Goal: Check status

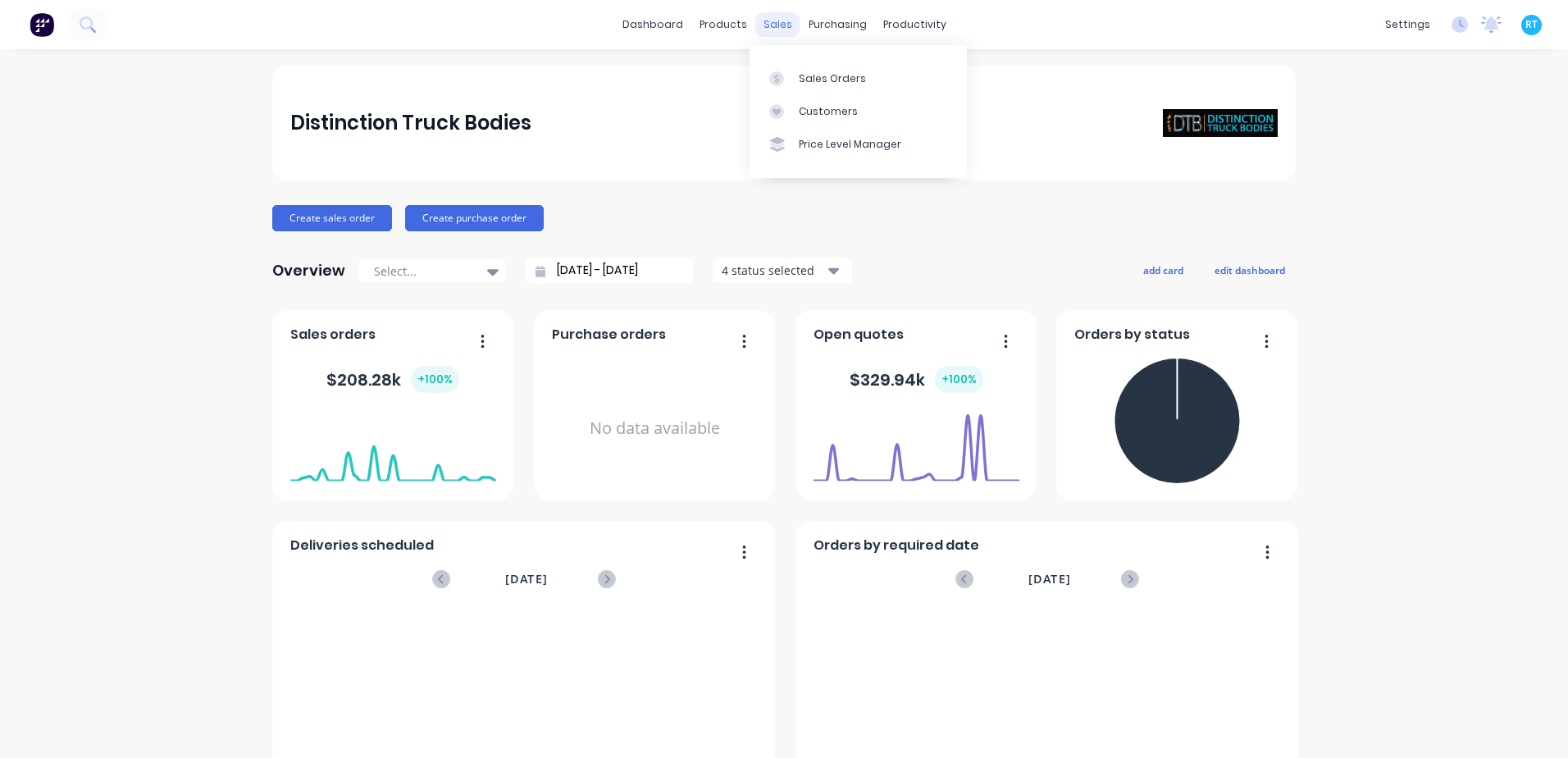
click at [764, 15] on div "sales" at bounding box center [778, 25] width 45 height 25
click at [848, 76] on div "Sales Orders" at bounding box center [832, 79] width 67 height 15
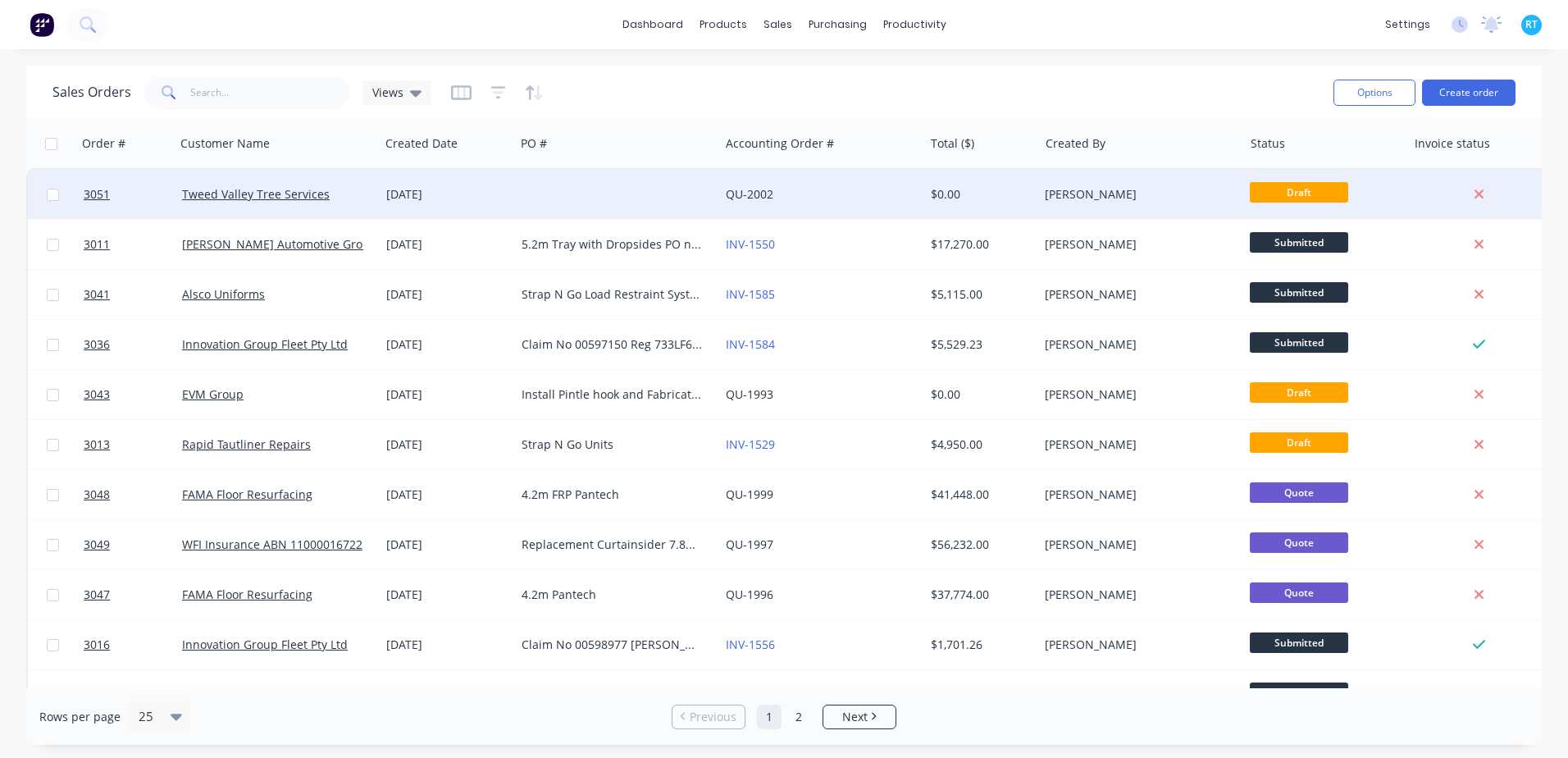
click at [542, 203] on div at bounding box center [616, 194] width 204 height 49
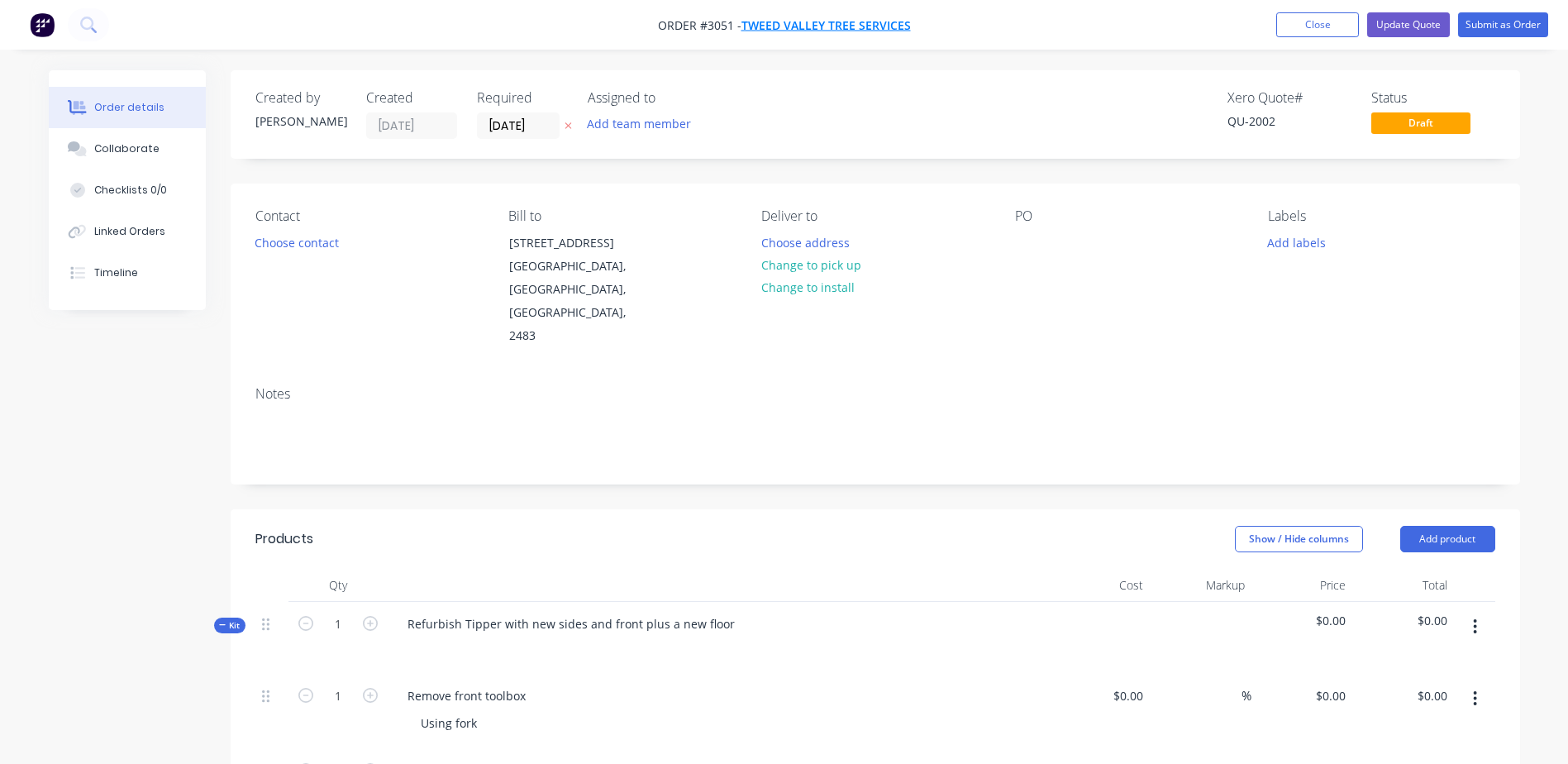
click at [783, 17] on span "Tweed Valley Tree Services" at bounding box center [826, 25] width 169 height 16
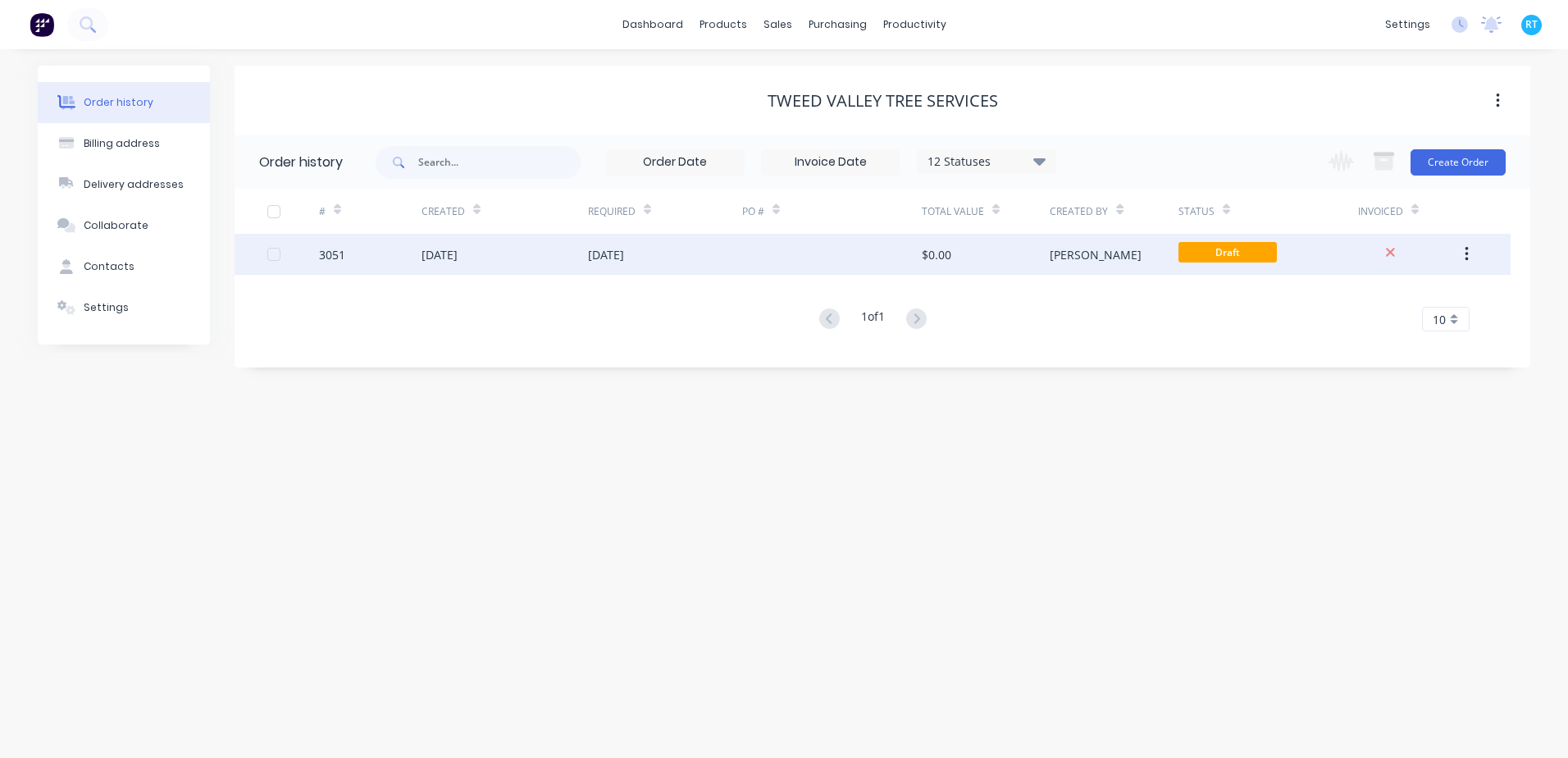
click at [458, 254] on div "[DATE]" at bounding box center [439, 255] width 36 height 17
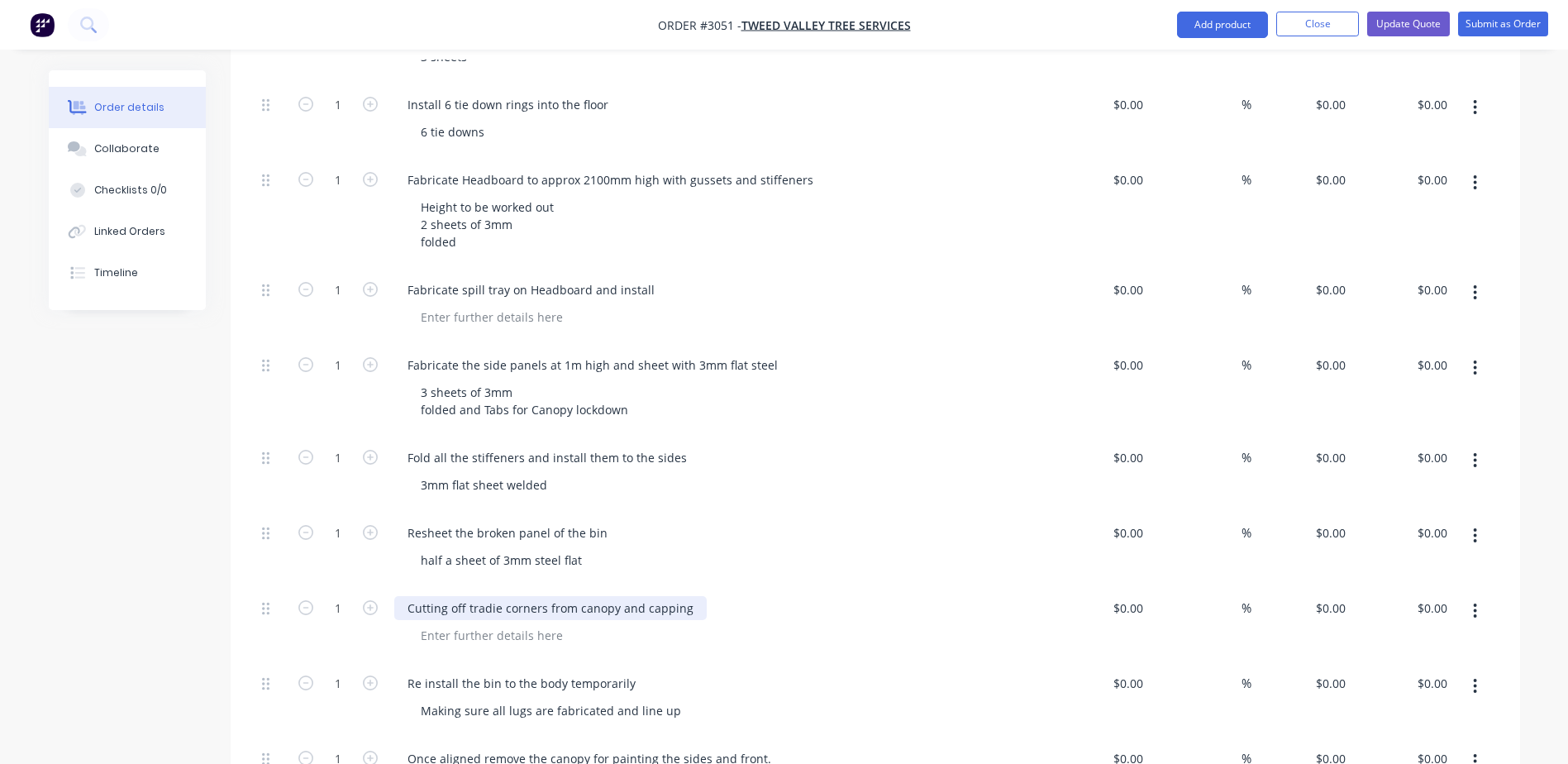
scroll to position [1653, 0]
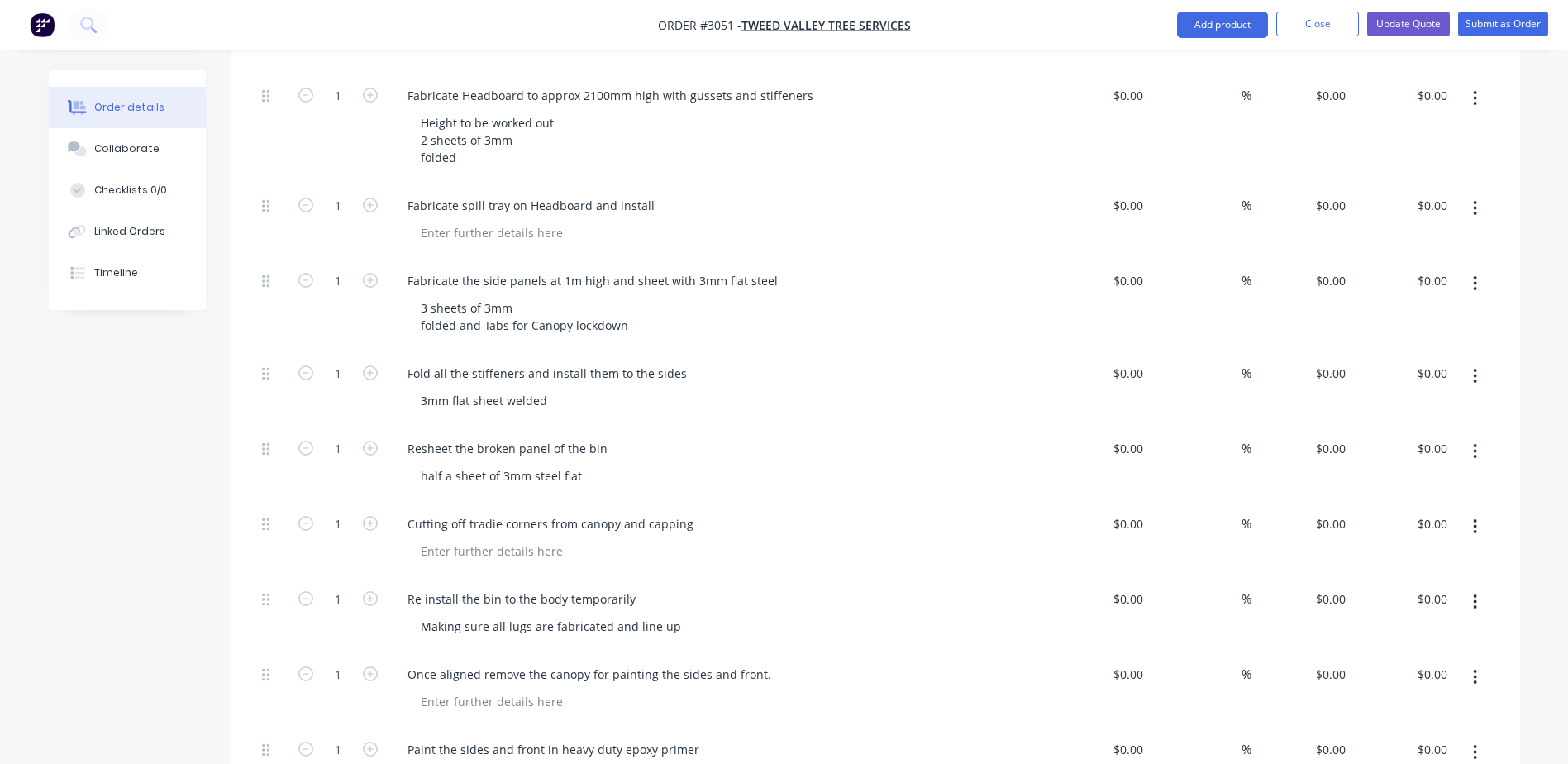
click at [682, 437] on div "Resheet the broken panel of the bin" at bounding box center [717, 448] width 648 height 24
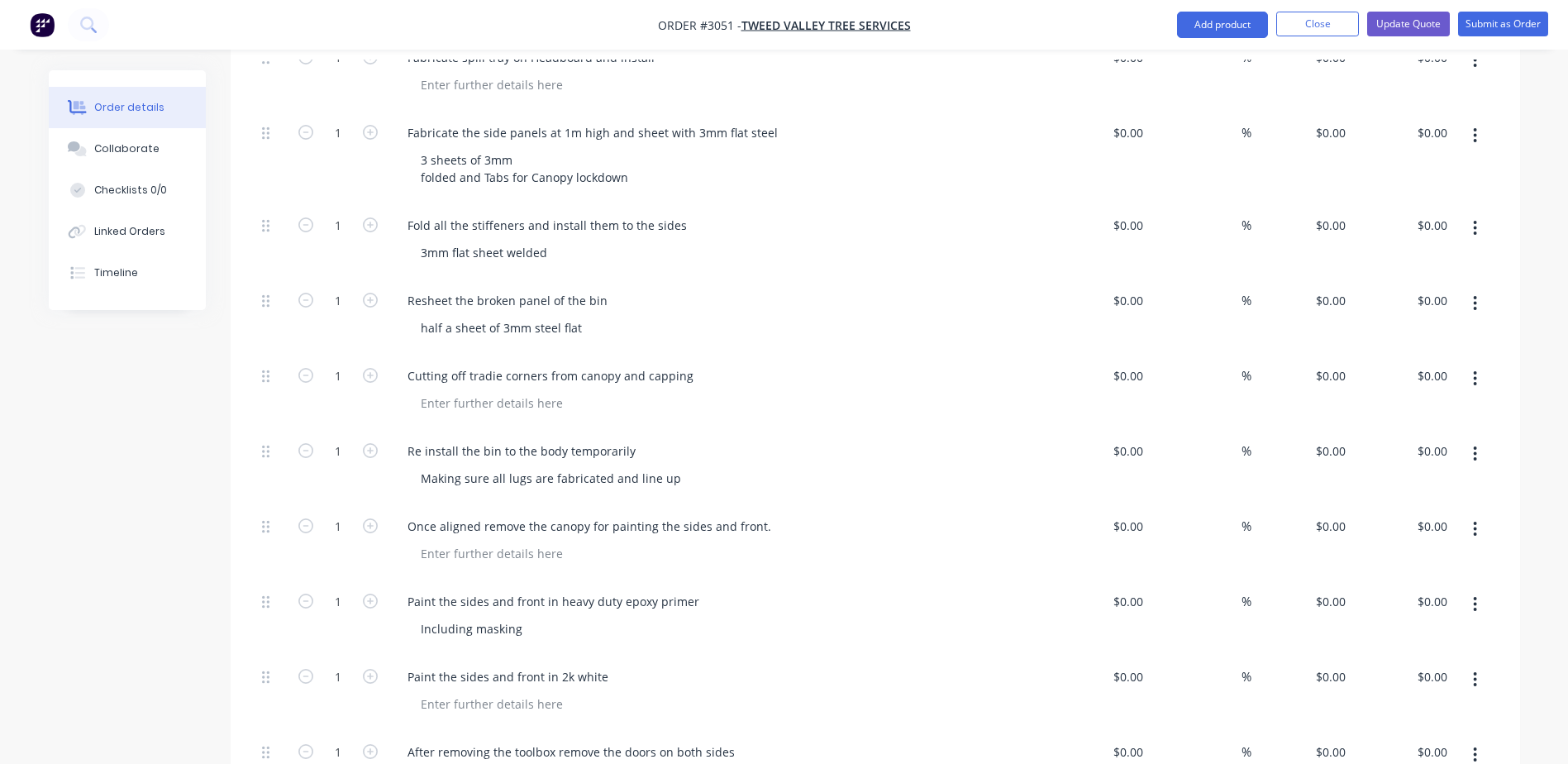
scroll to position [1818, 0]
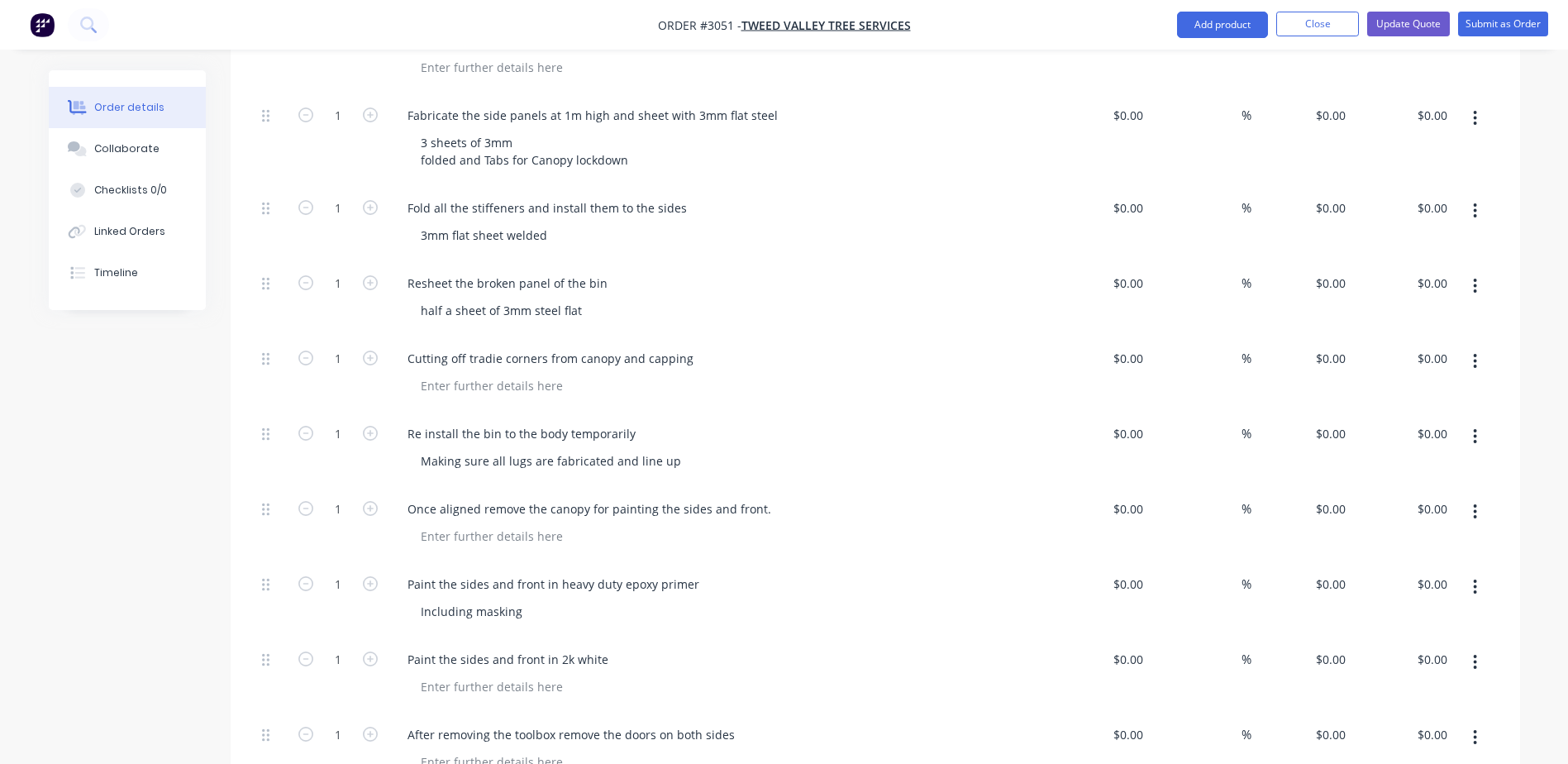
click at [696, 449] on div "Making sure all lugs are fabricated and line up" at bounding box center [724, 460] width 635 height 24
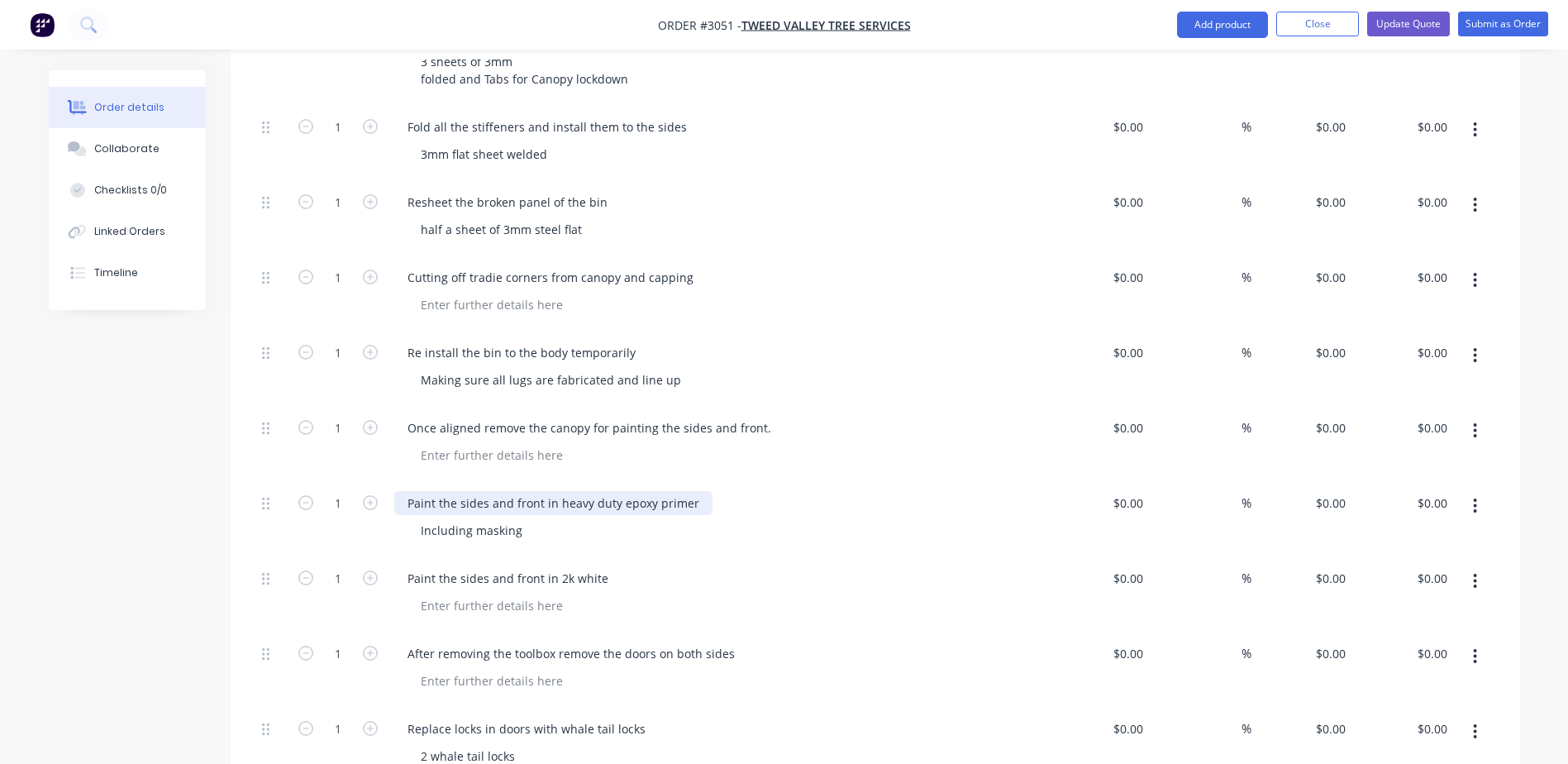
scroll to position [1901, 0]
click at [535, 517] on div "Including masking" at bounding box center [724, 528] width 635 height 24
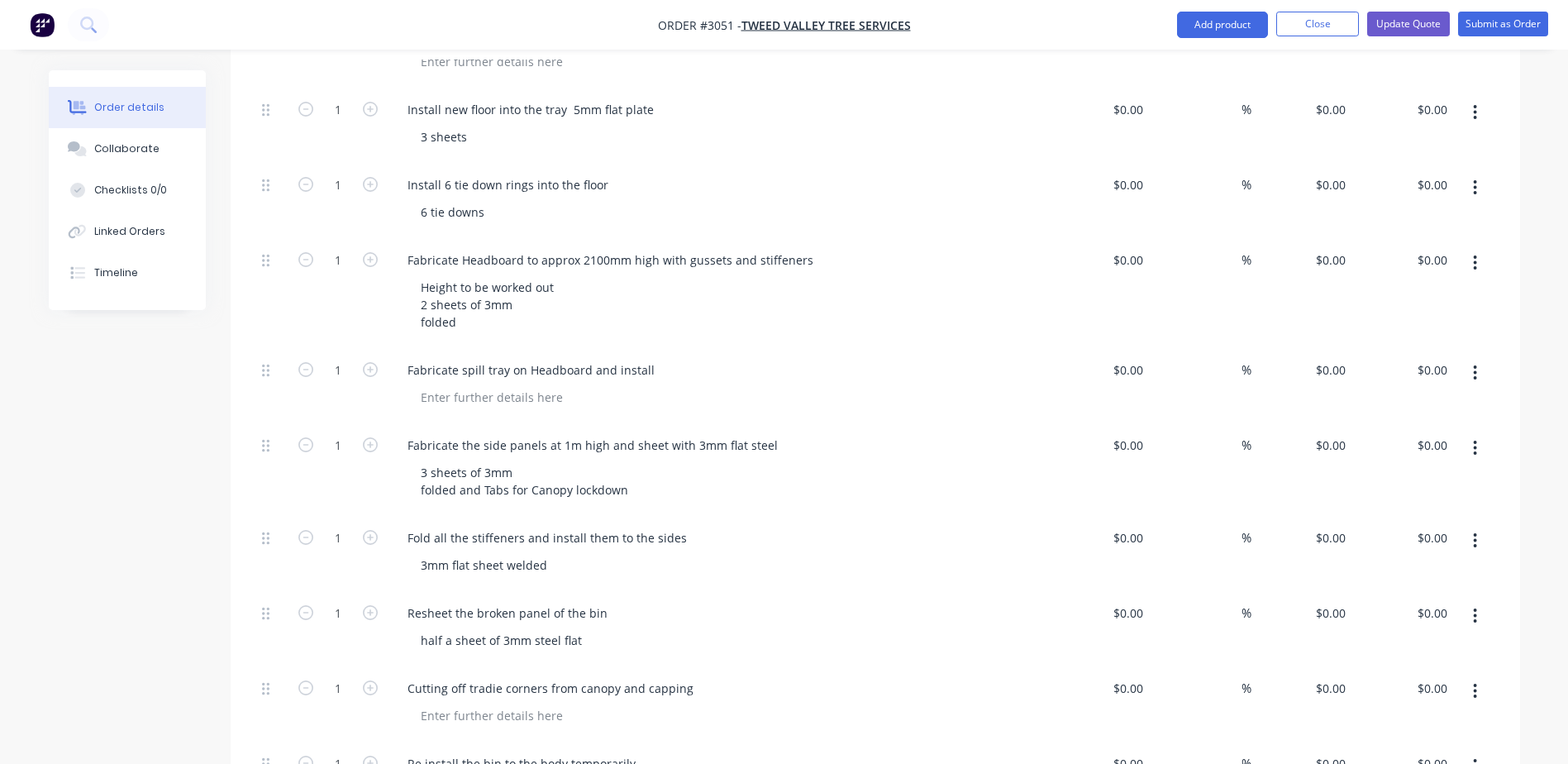
scroll to position [1487, 0]
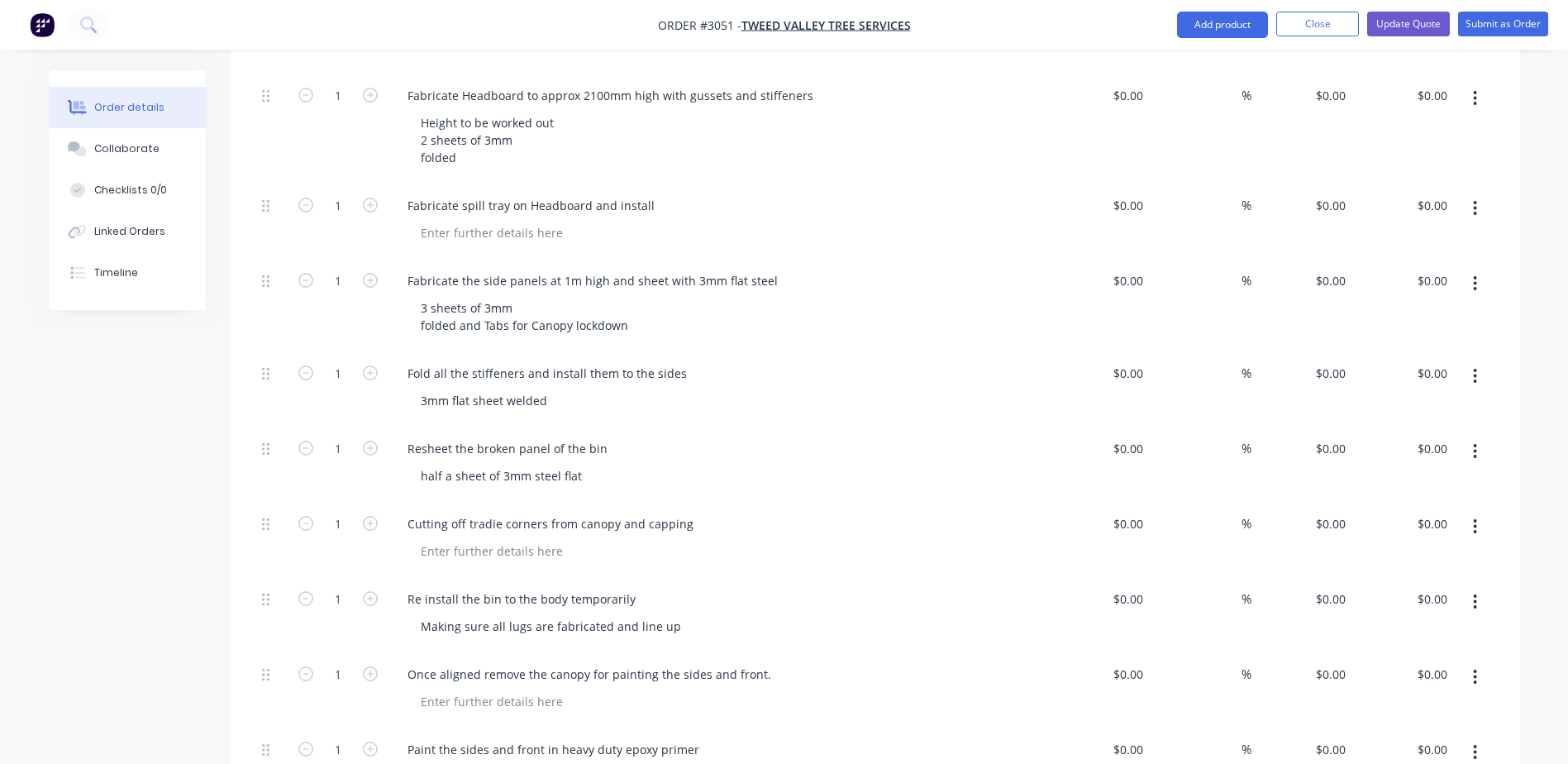
click at [817, 539] on div at bounding box center [724, 550] width 635 height 24
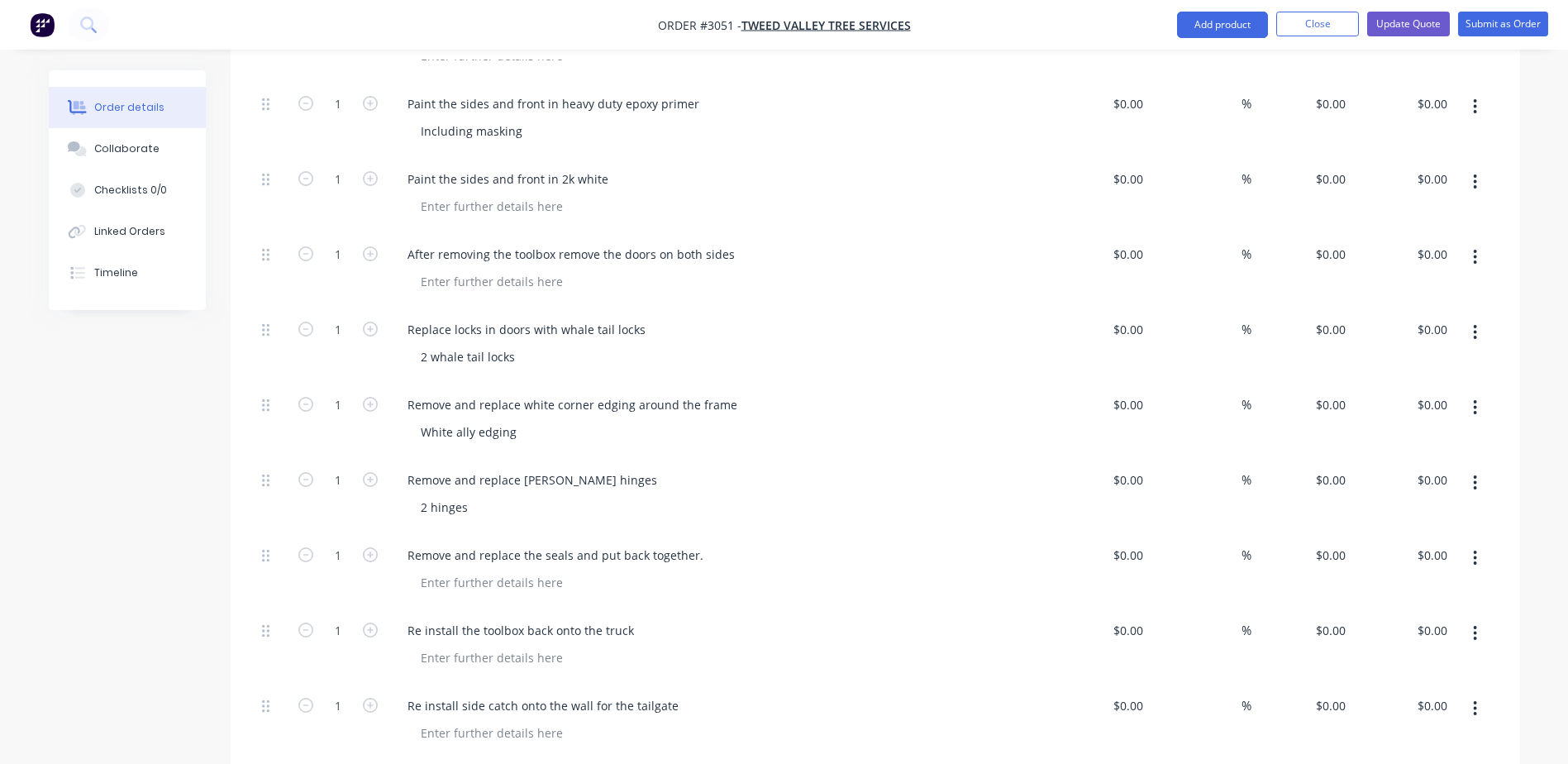
scroll to position [2314, 0]
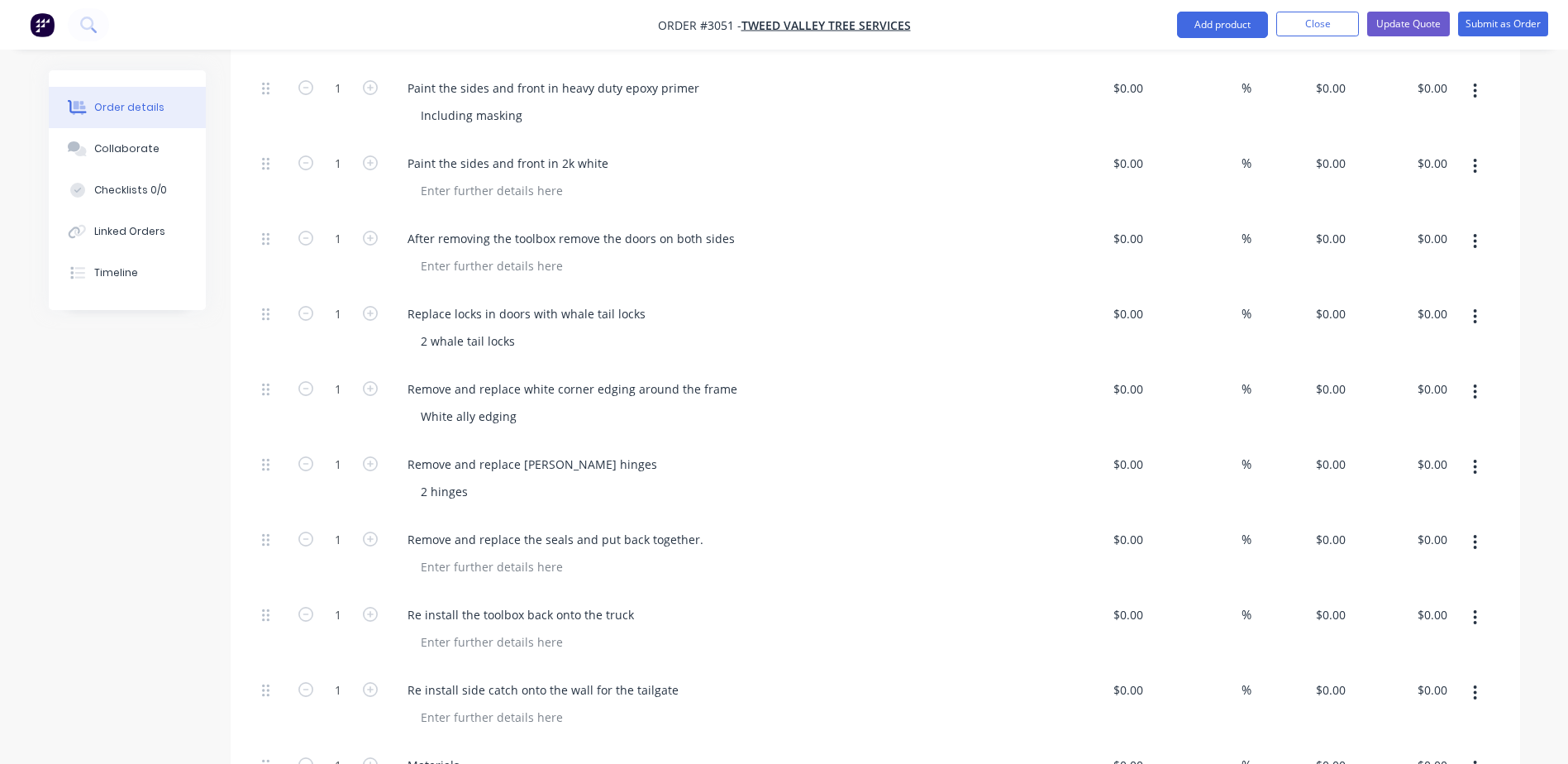
click at [837, 254] on div at bounding box center [724, 265] width 635 height 24
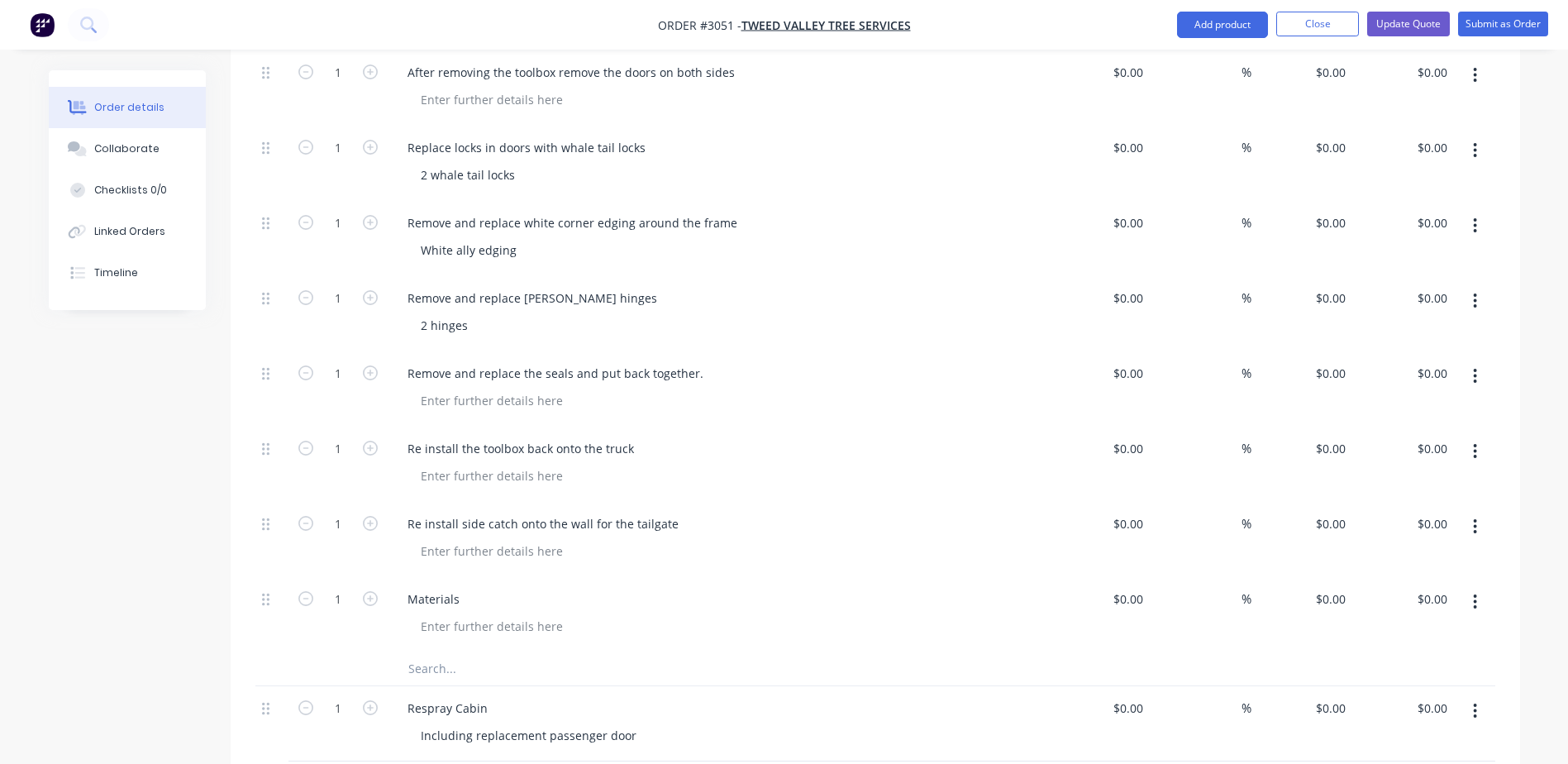
scroll to position [2479, 0]
drag, startPoint x: 840, startPoint y: 355, endPoint x: 818, endPoint y: 355, distance: 22.0
click at [840, 389] on div at bounding box center [724, 401] width 635 height 24
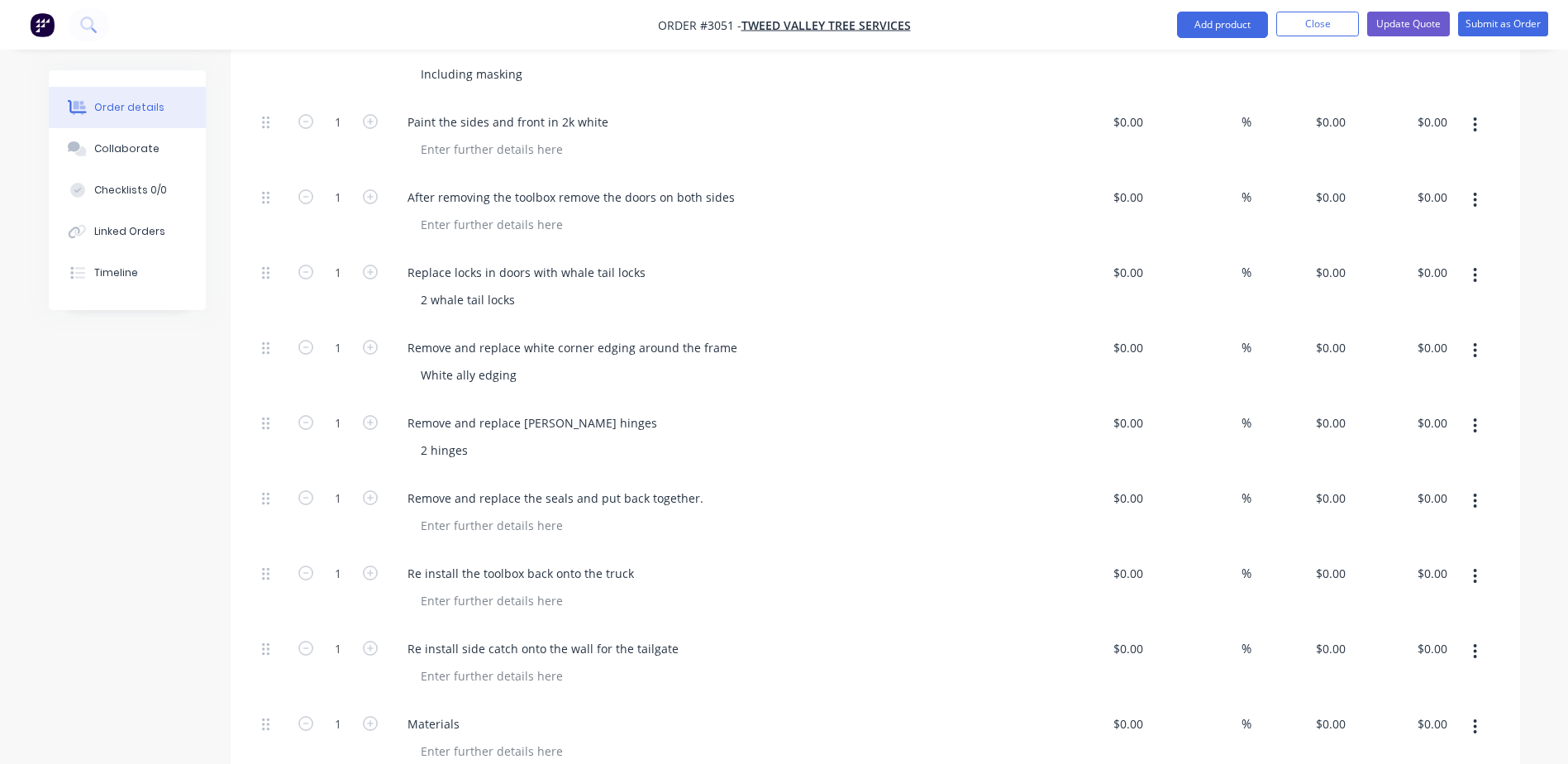
scroll to position [2328, 0]
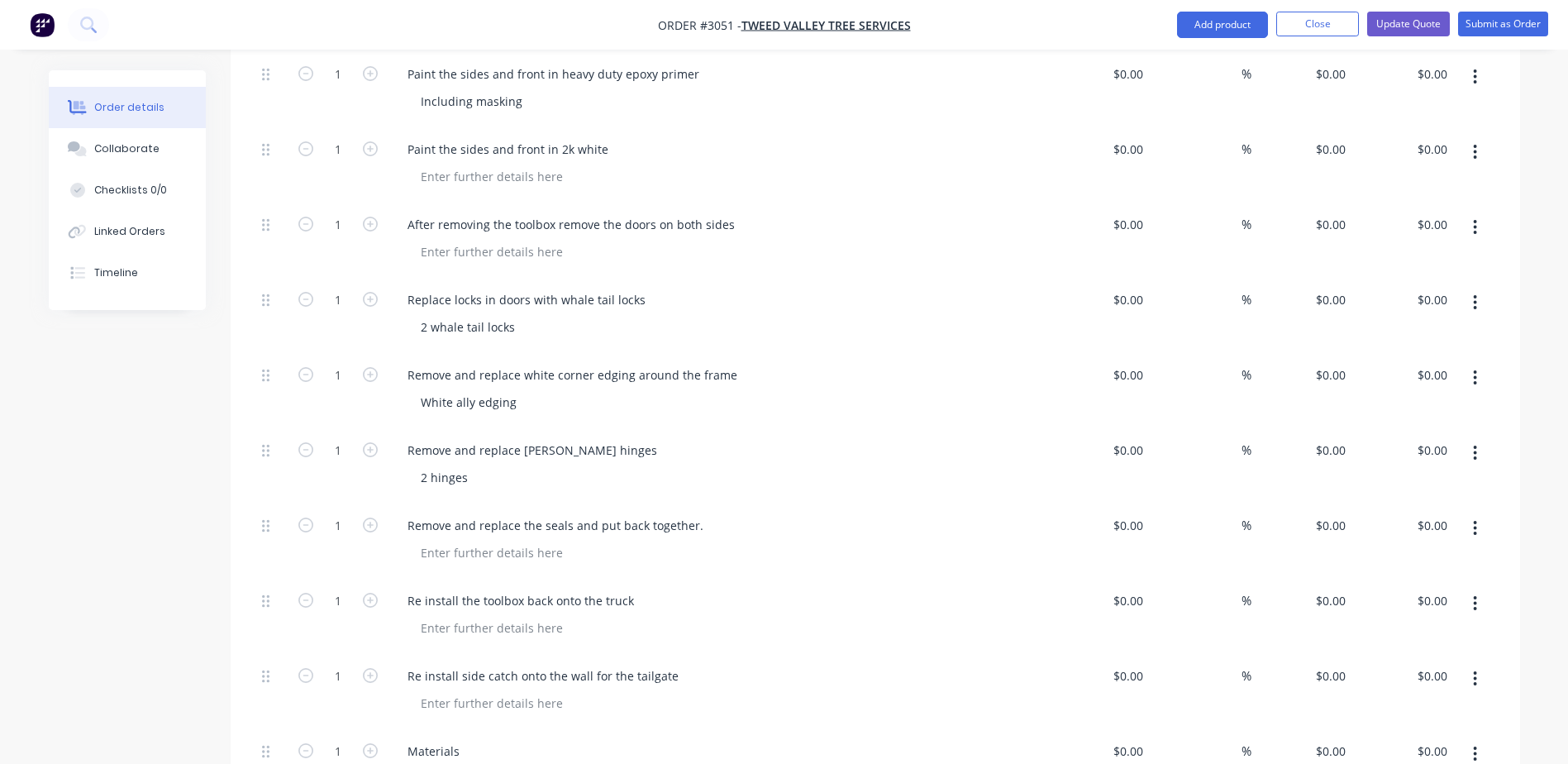
click at [1040, 601] on div "Re install the toolbox back onto the truck" at bounding box center [717, 616] width 661 height 75
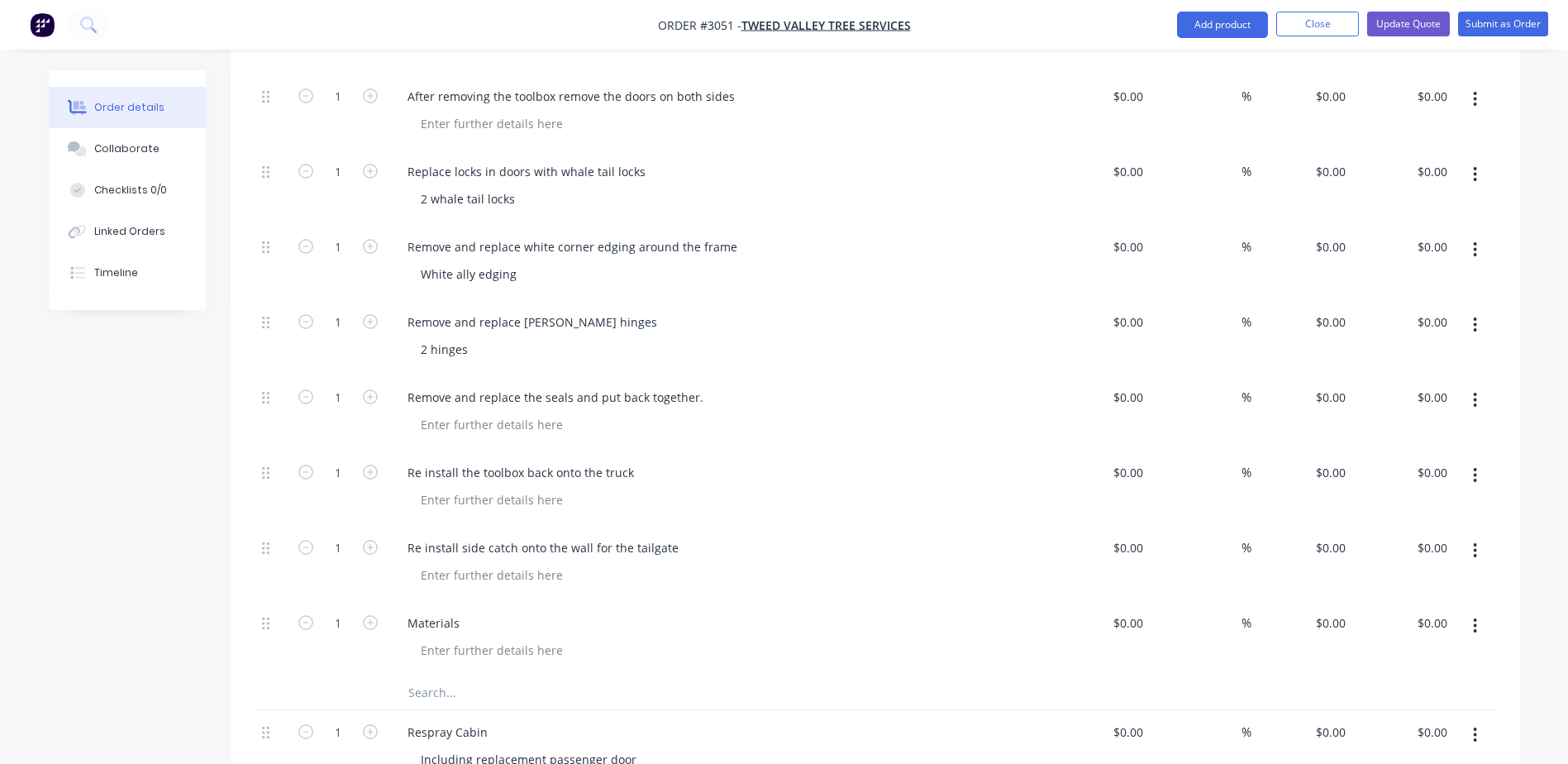
scroll to position [2658, 0]
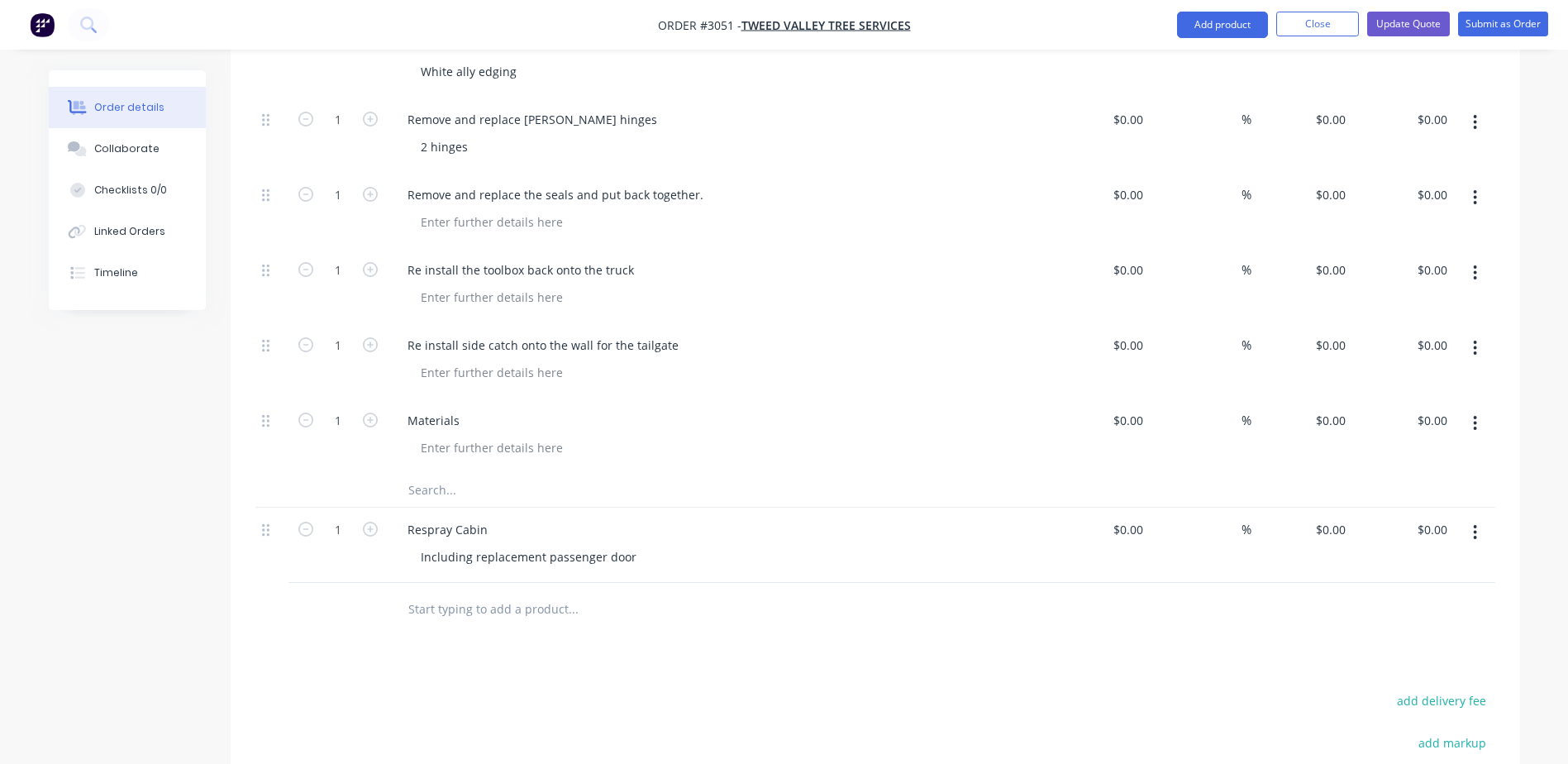
click at [952, 593] on div at bounding box center [684, 609] width 581 height 33
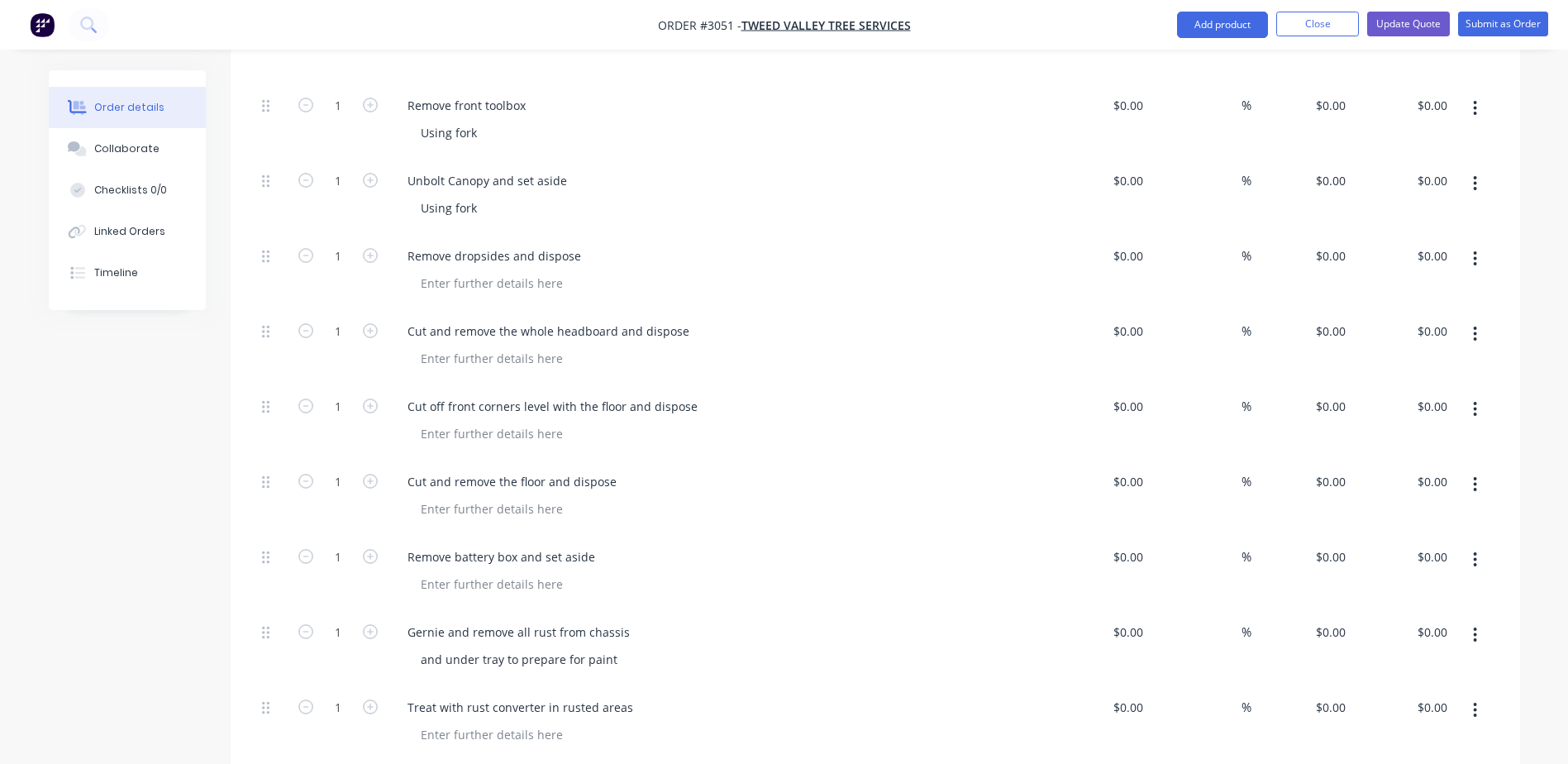
scroll to position [593, 0]
drag, startPoint x: 714, startPoint y: 288, endPoint x: 715, endPoint y: 280, distance: 8.1
click at [715, 317] on div "Cut and remove the whole headboard and dispose" at bounding box center [717, 328] width 648 height 24
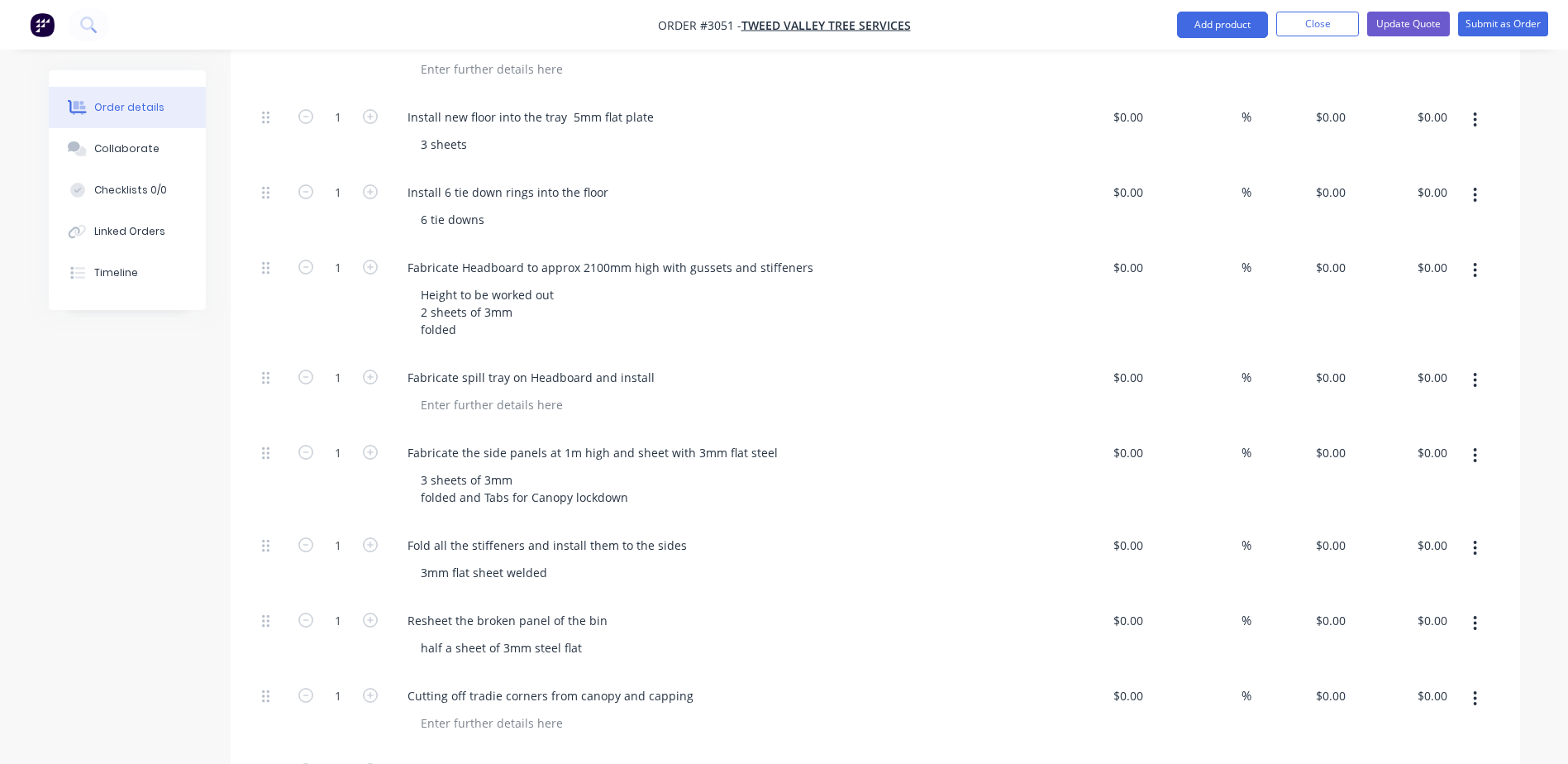
scroll to position [1501, 0]
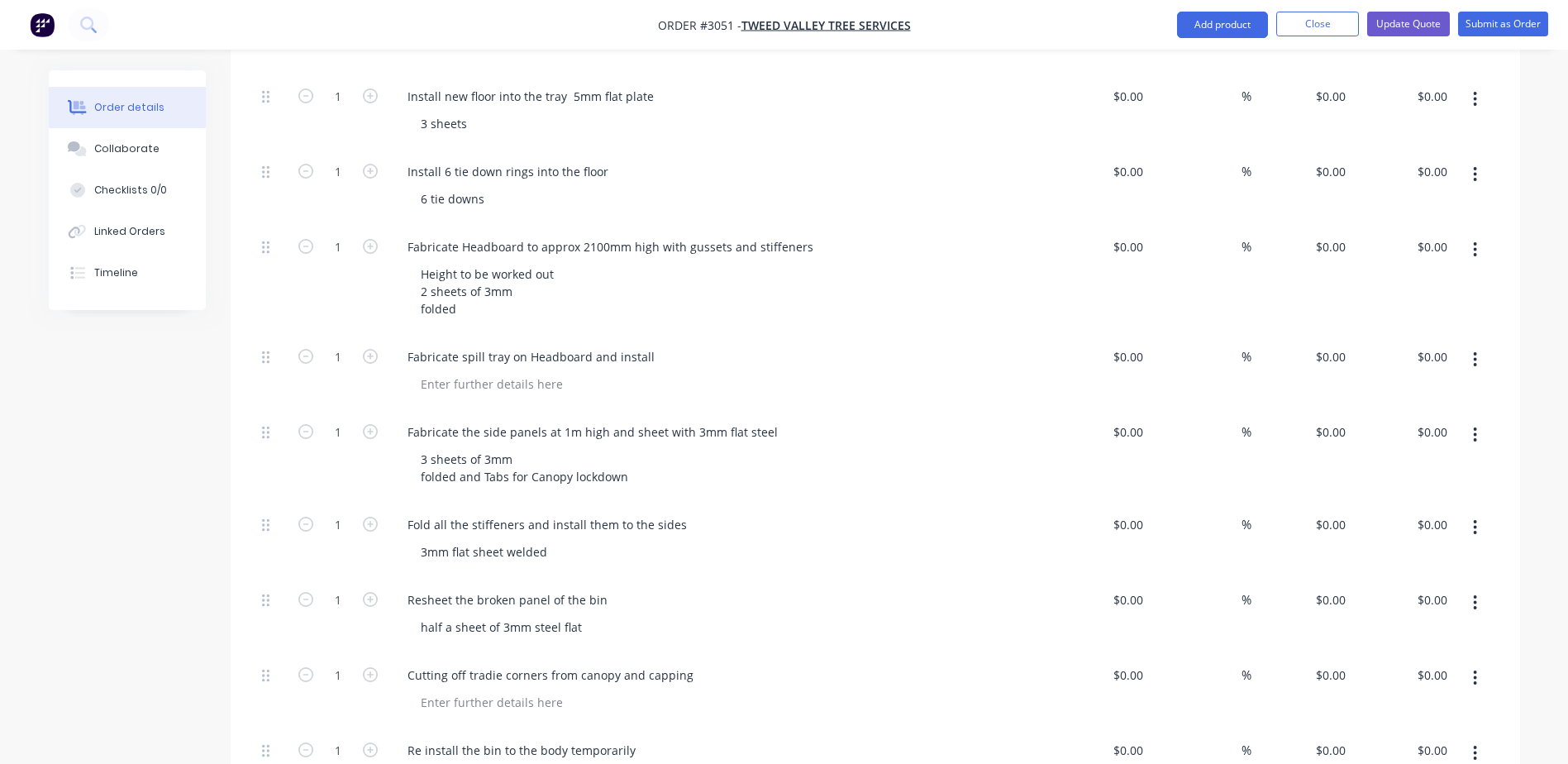
click at [586, 372] on div at bounding box center [724, 383] width 635 height 24
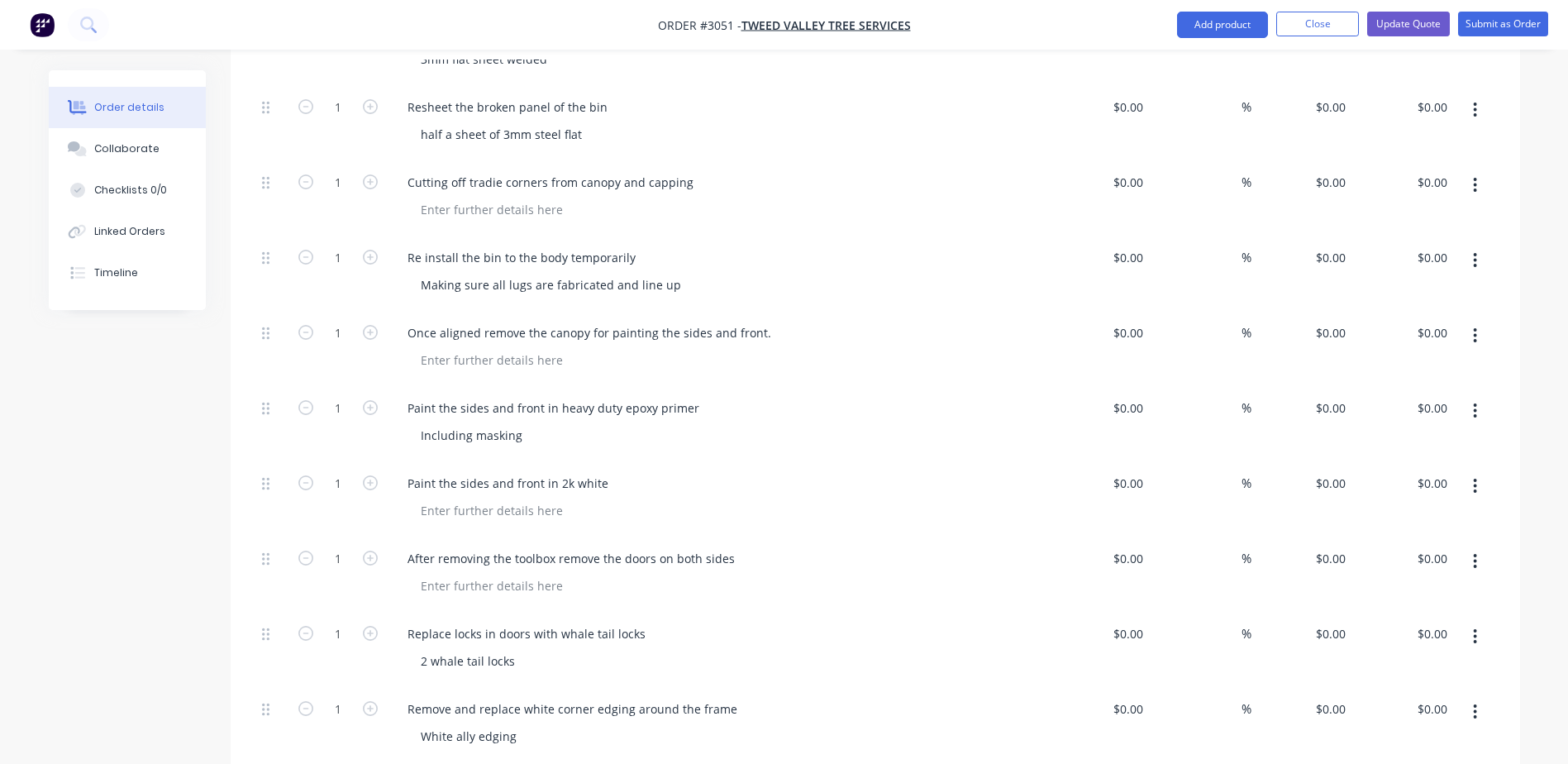
scroll to position [1997, 0]
click at [768, 468] on div "Paint the sides and front in 2k white" at bounding box center [717, 480] width 648 height 24
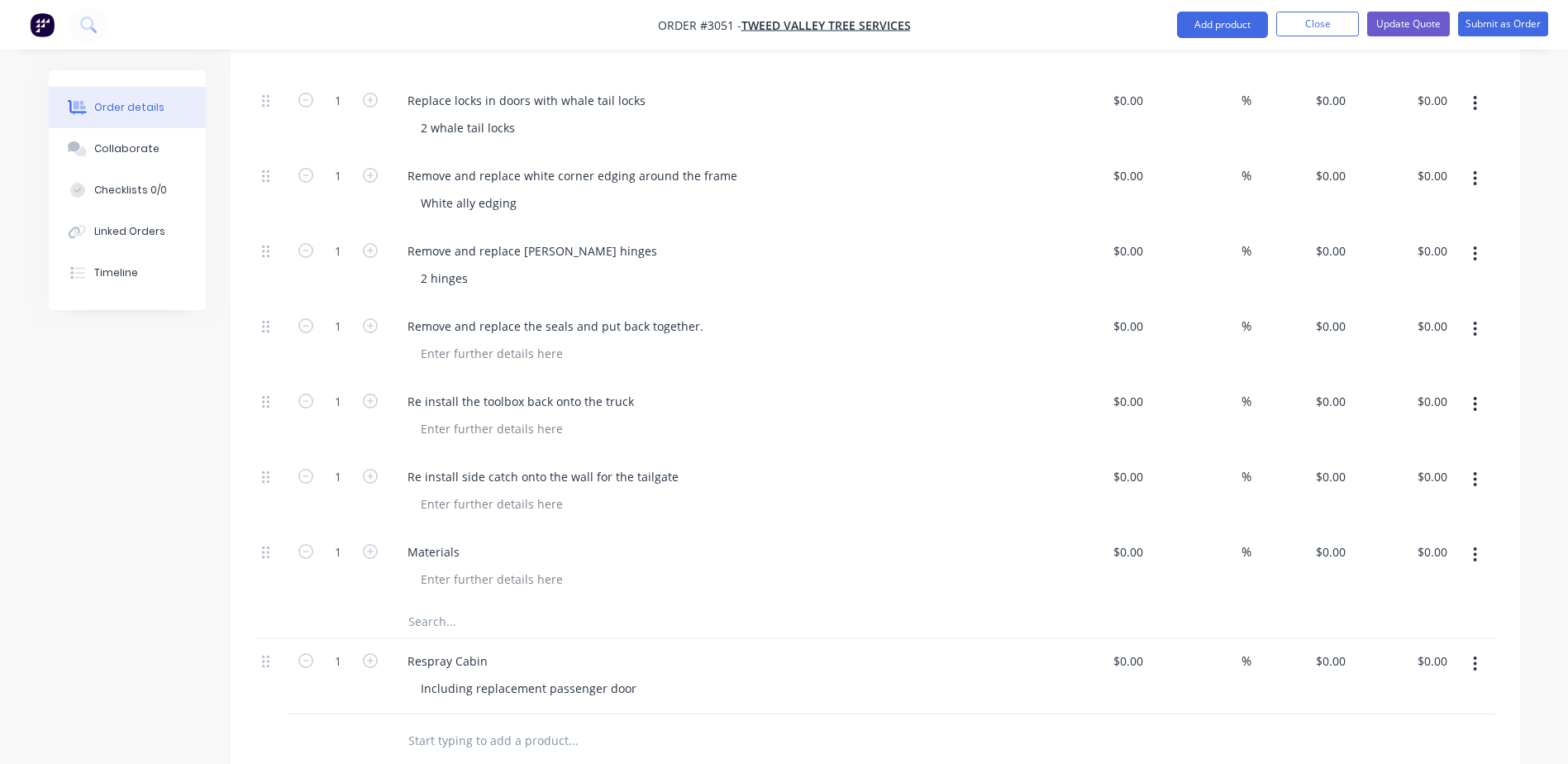
scroll to position [2486, 0]
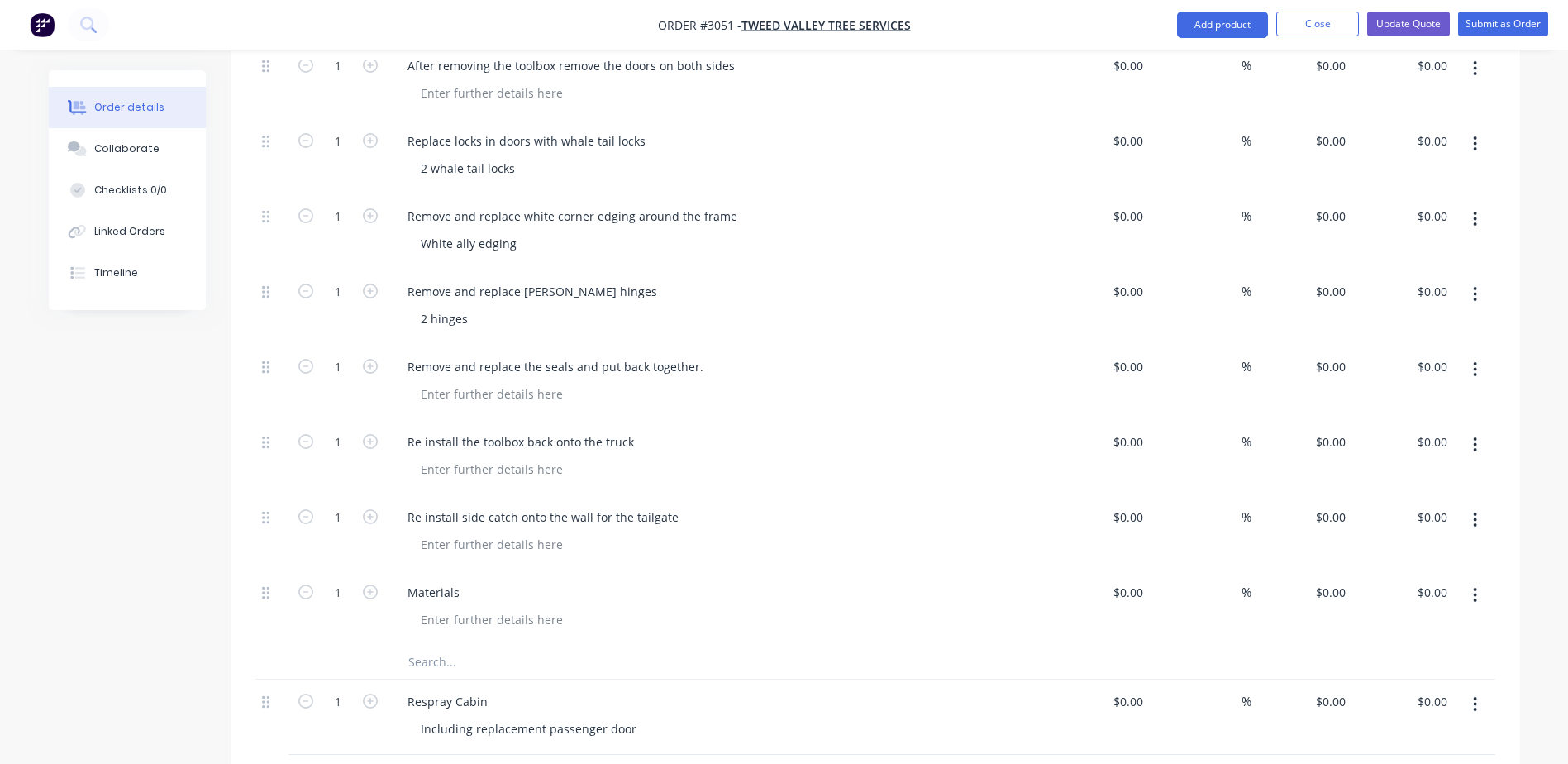
drag, startPoint x: 749, startPoint y: 361, endPoint x: 755, endPoint y: 375, distance: 15.2
click at [749, 361] on div "Remove and replace the seals and put back together." at bounding box center [717, 382] width 661 height 75
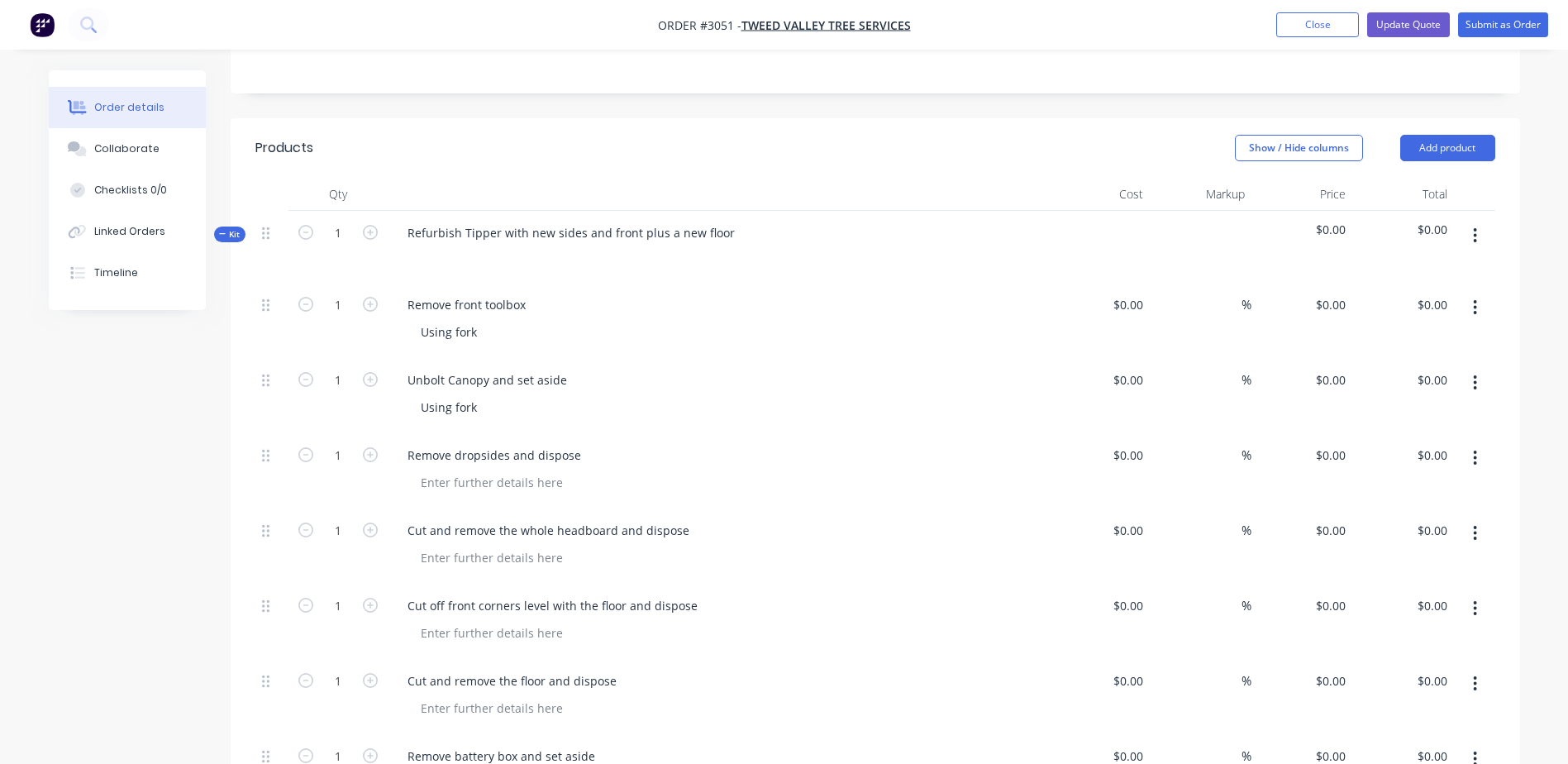
scroll to position [421, 0]
